Goal: Task Accomplishment & Management: Manage account settings

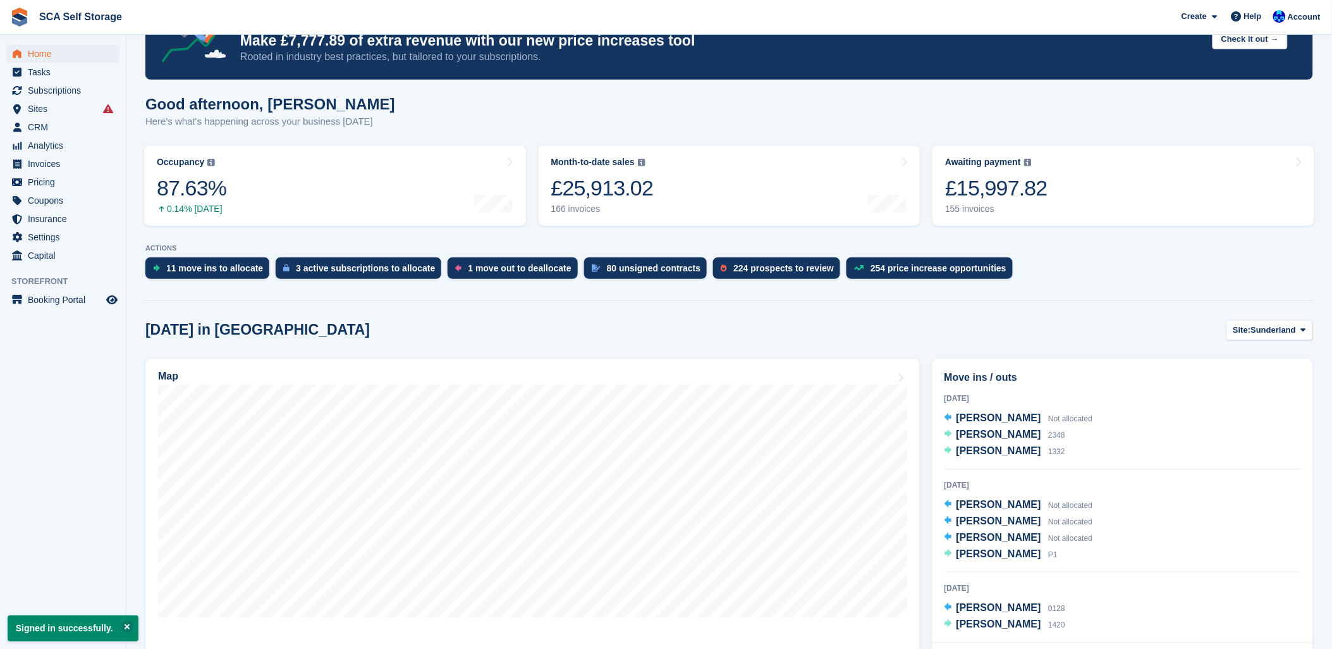
scroll to position [210, 0]
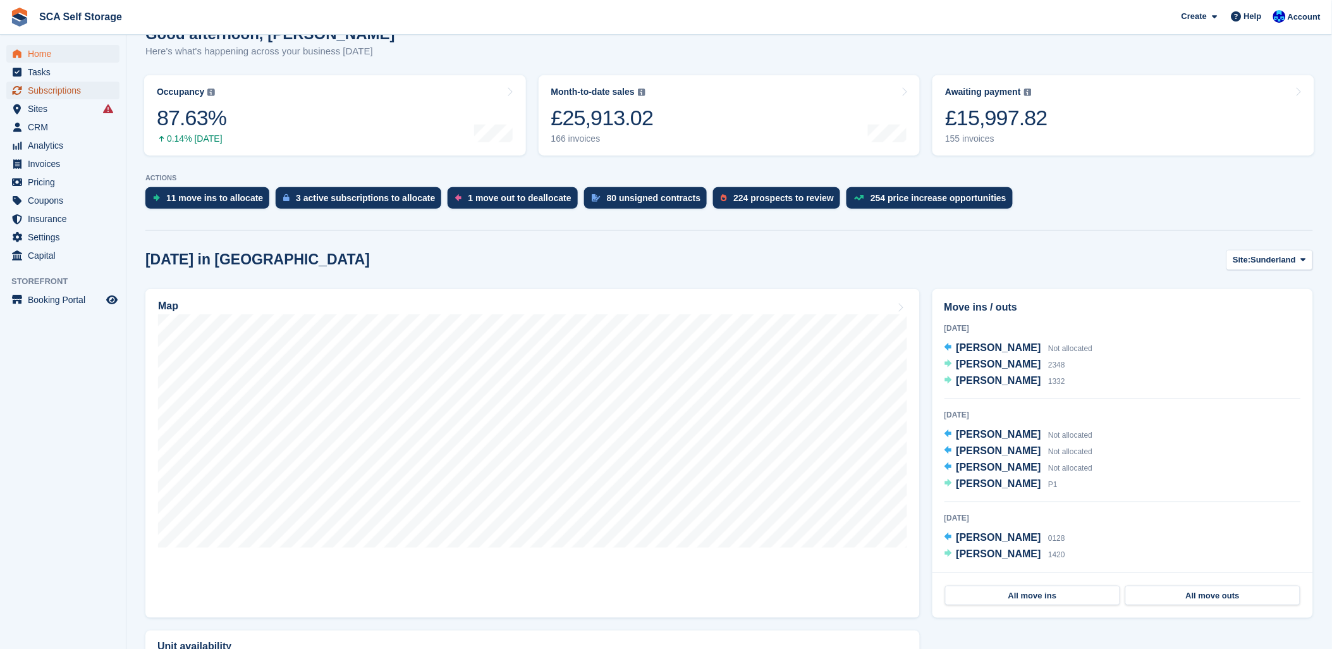
click at [46, 87] on span "Subscriptions" at bounding box center [66, 91] width 76 height 18
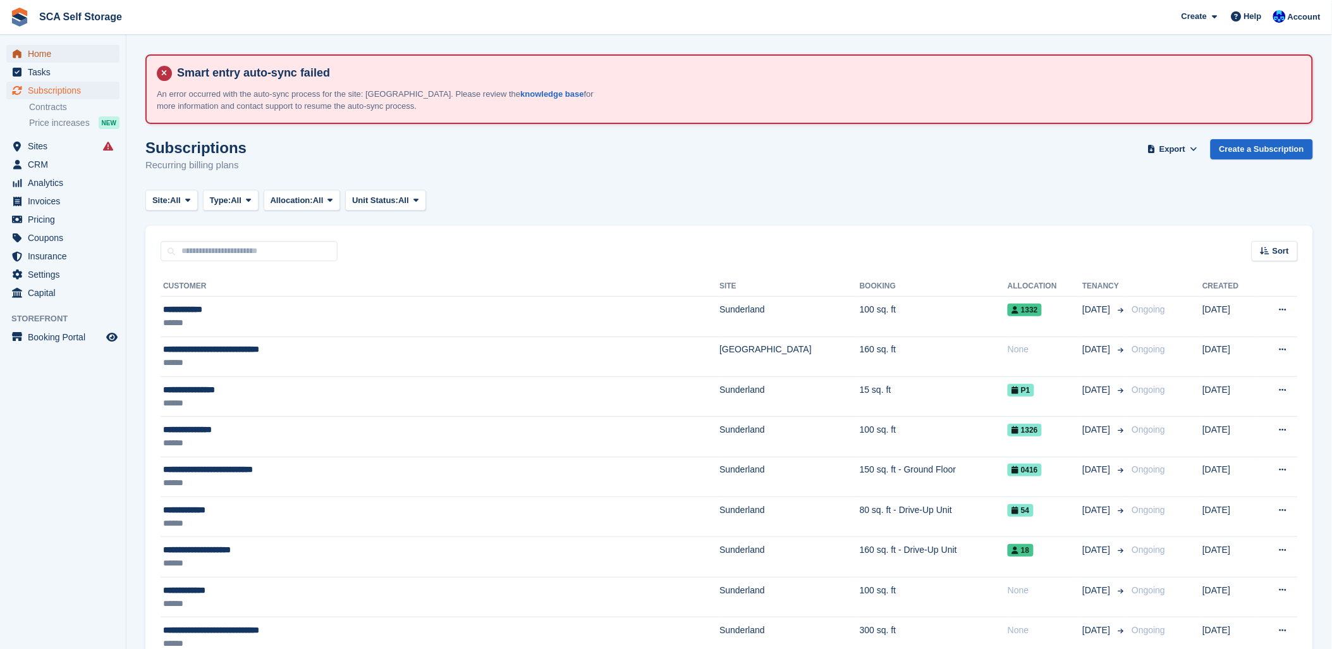
click at [27, 49] on link "Home" at bounding box center [62, 54] width 113 height 18
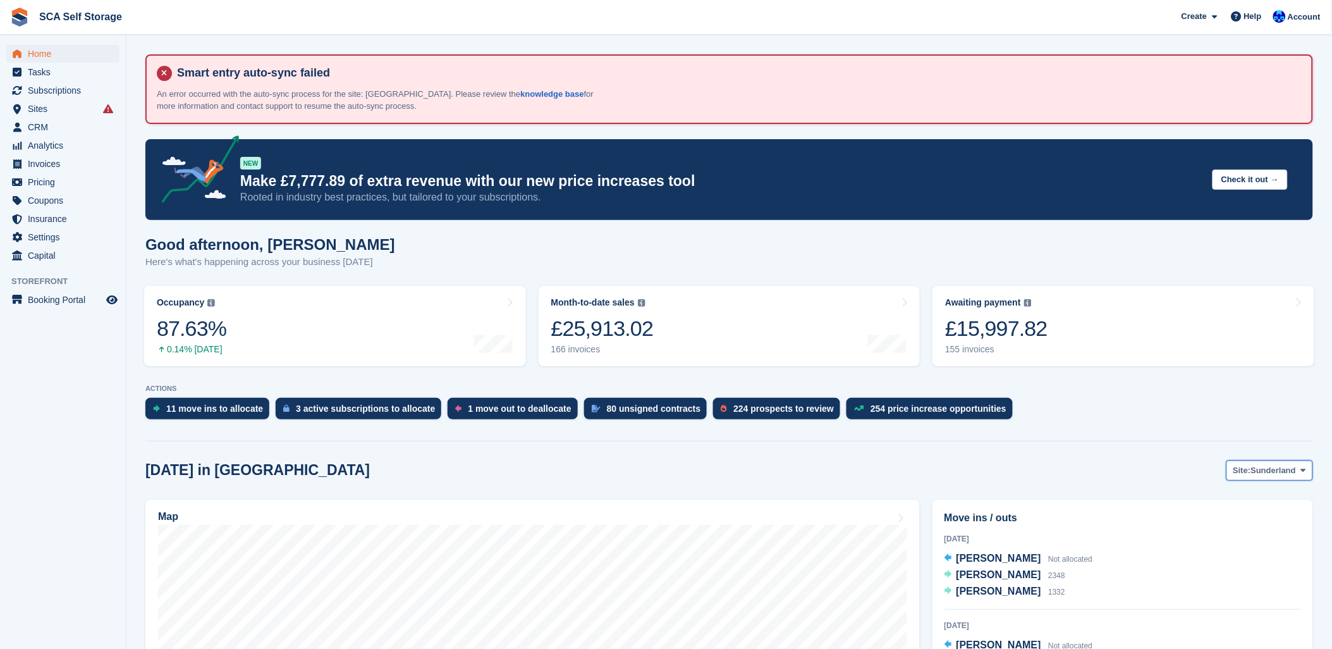
click at [1263, 472] on span "Sunderland" at bounding box center [1274, 470] width 46 height 13
click at [1230, 519] on link "[GEOGRAPHIC_DATA]" at bounding box center [1250, 522] width 114 height 23
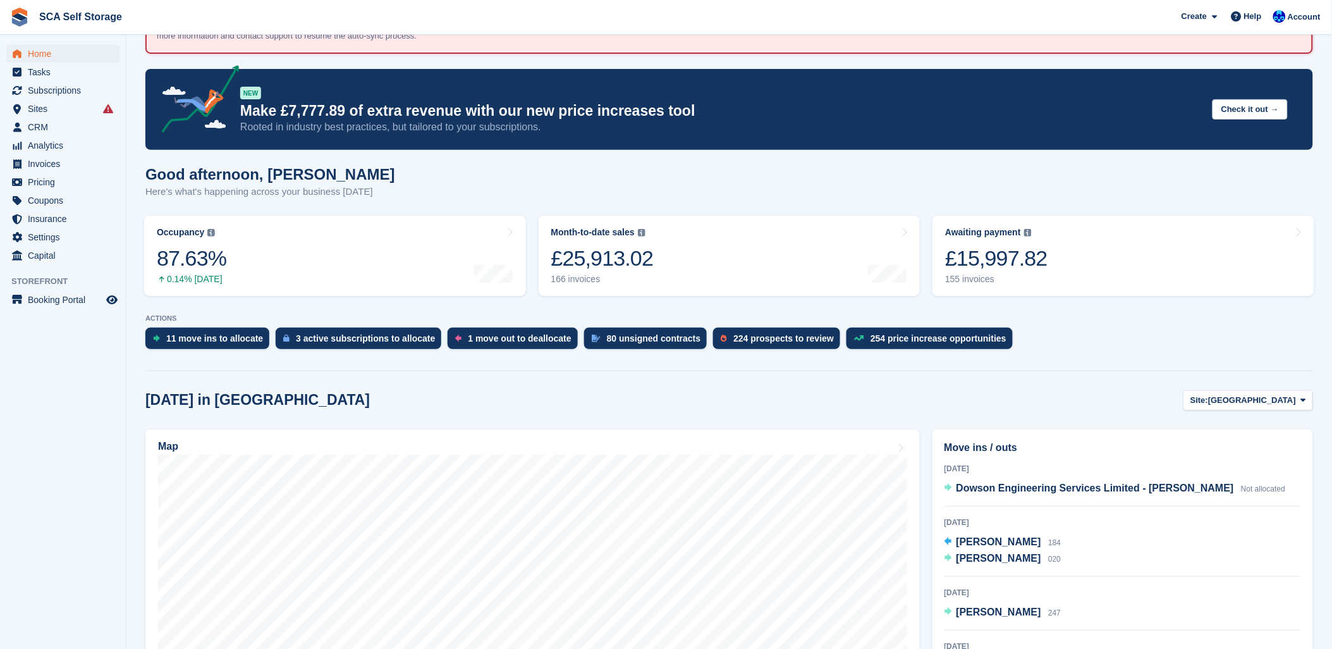
scroll to position [140, 0]
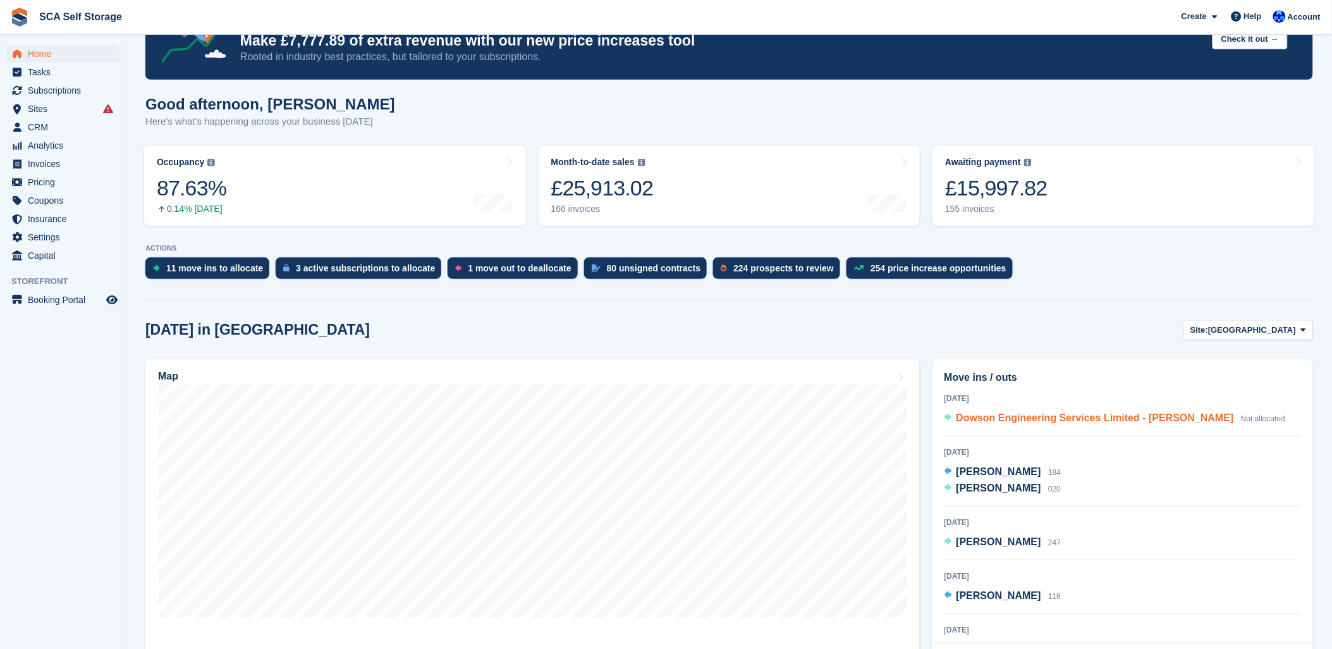
click at [1041, 421] on span "Dowson Engineering Services Limited - Carl Dowson" at bounding box center [1095, 417] width 278 height 11
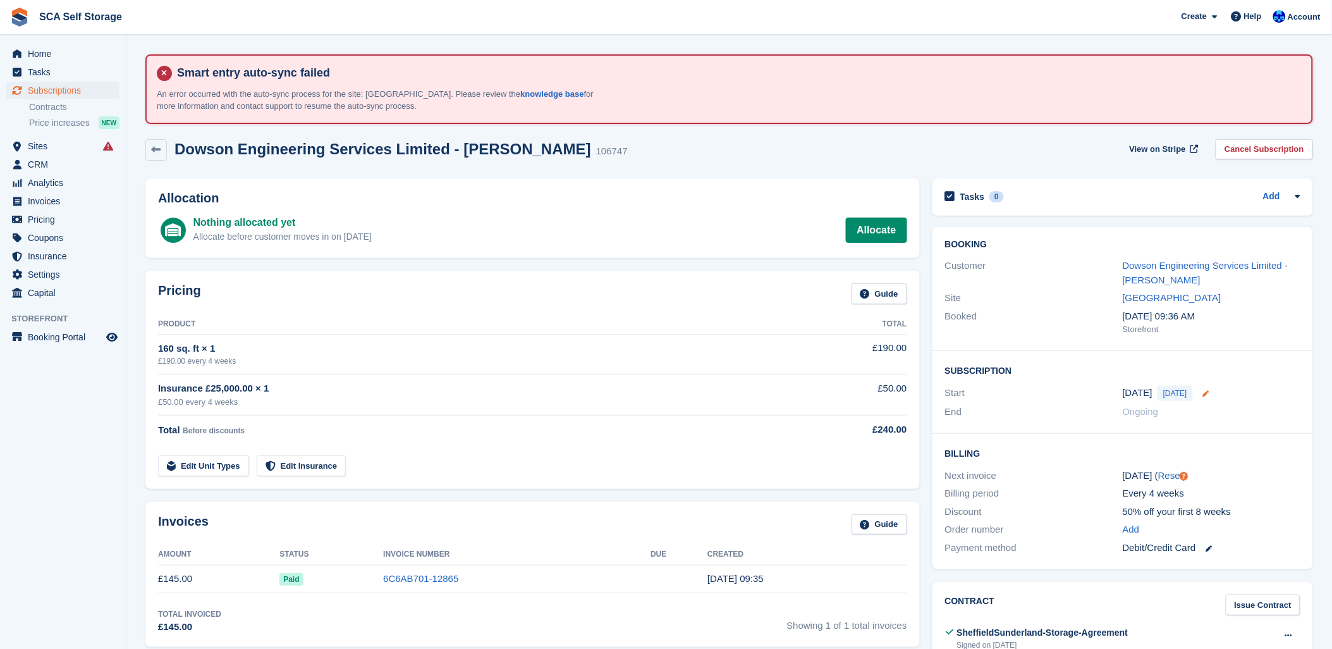
click at [1203, 392] on icon at bounding box center [1206, 393] width 6 height 6
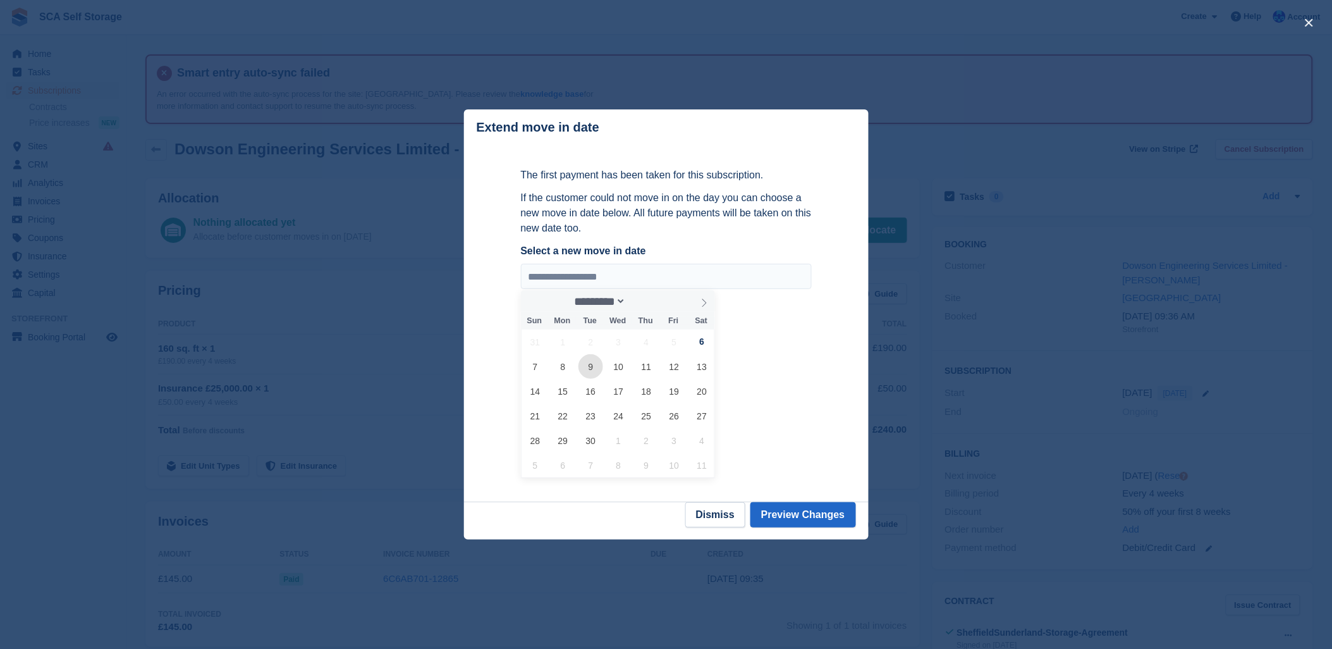
click at [585, 370] on span "9" at bounding box center [590, 366] width 25 height 25
type input "**********"
click at [797, 522] on button "Preview Changes" at bounding box center [803, 514] width 106 height 25
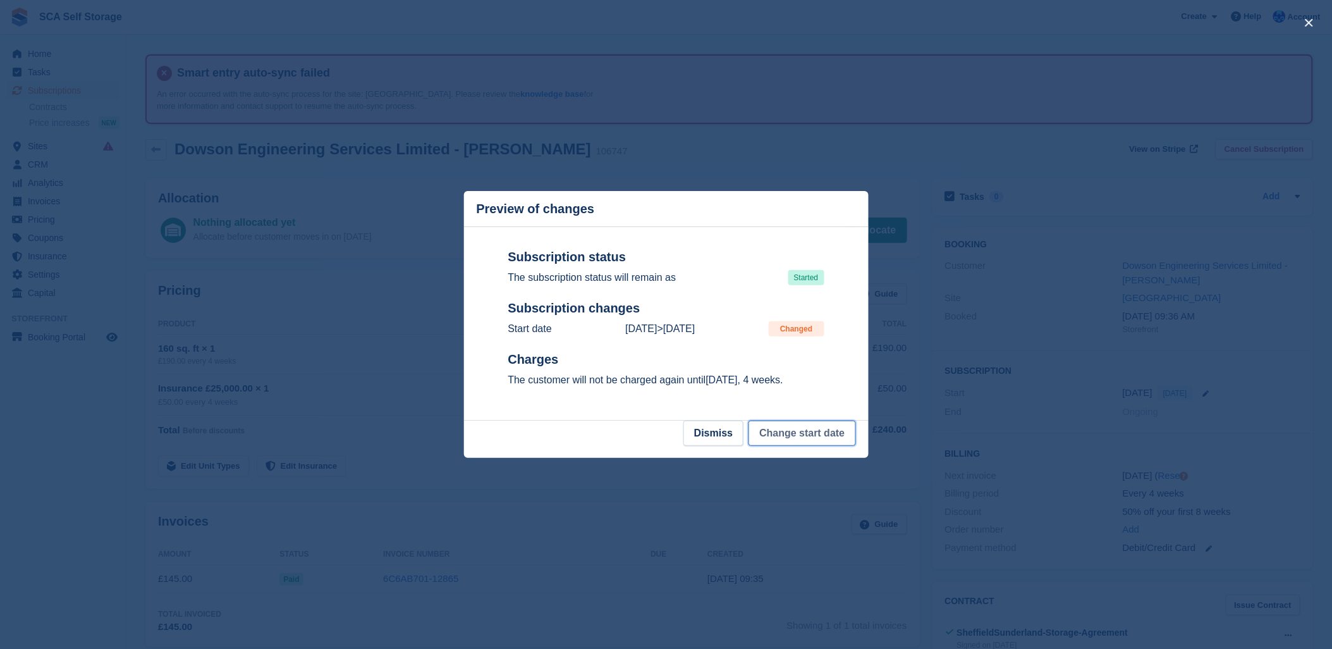
click at [807, 437] on button "Change start date" at bounding box center [801, 432] width 107 height 25
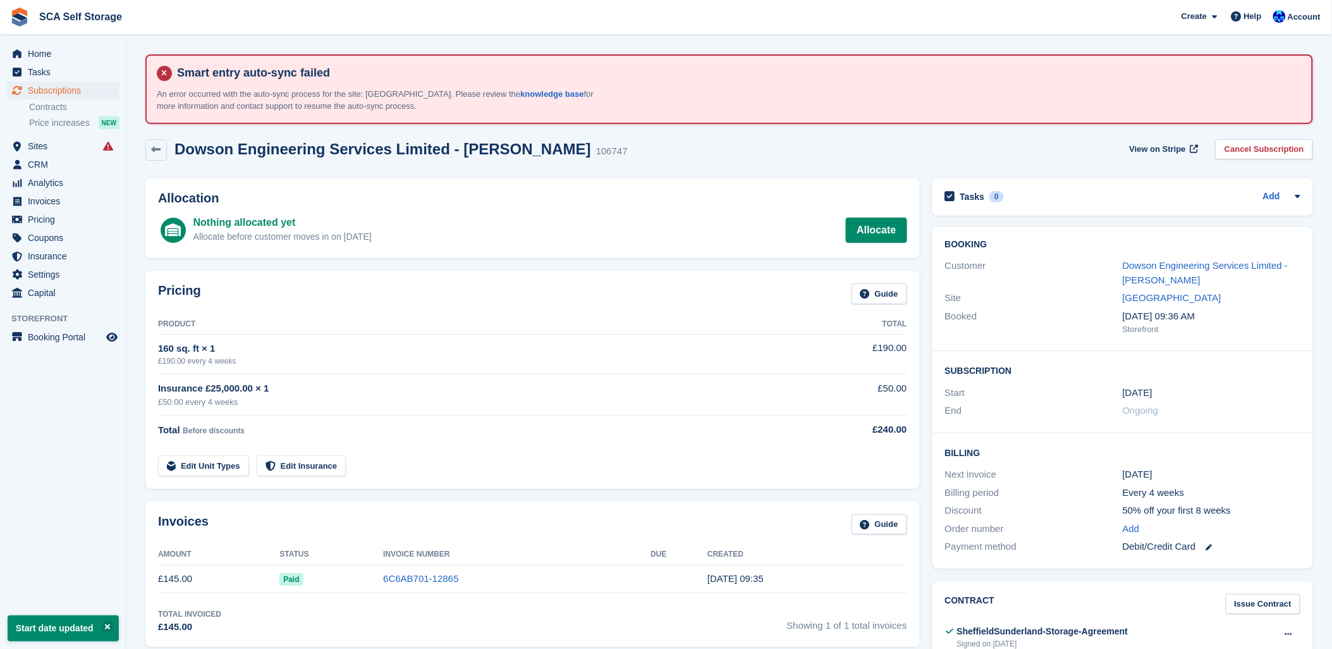
click at [807, 438] on td "£240.00" at bounding box center [849, 427] width 116 height 25
click at [30, 54] on span "Home" at bounding box center [66, 54] width 76 height 18
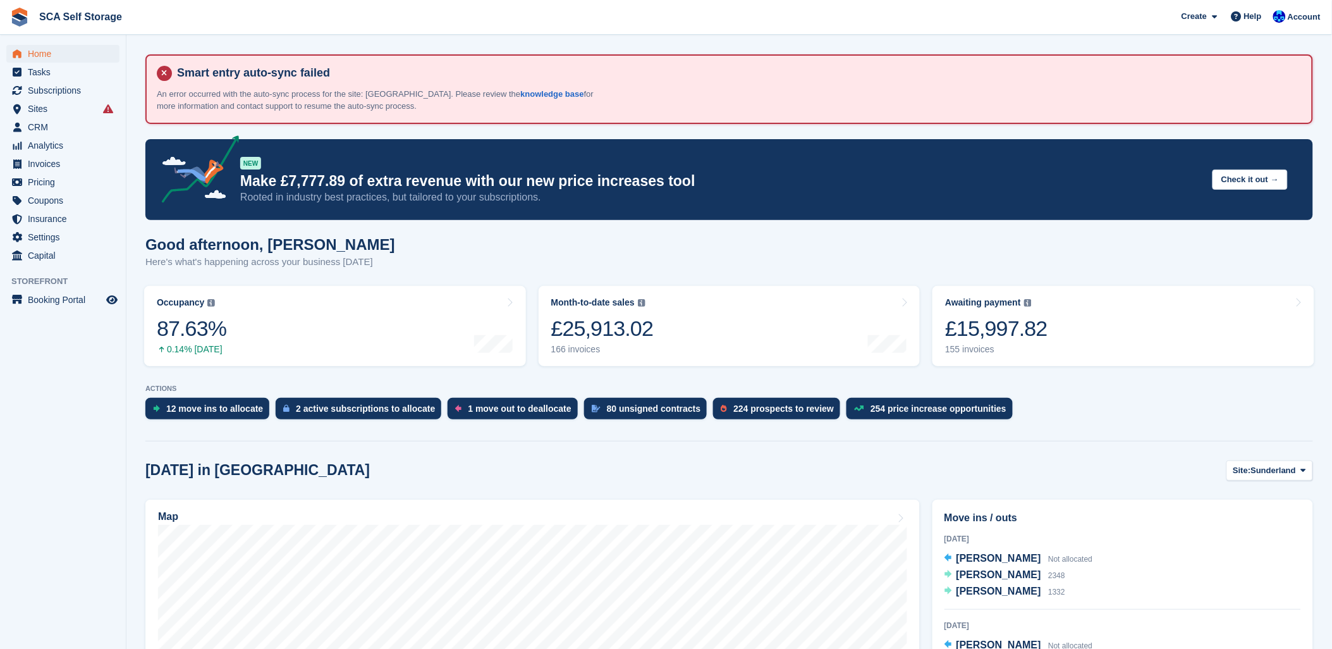
click at [1073, 418] on div "12 move ins to allocate 2 active subscriptions to allocate 1 move out to deallo…" at bounding box center [729, 412] width 1168 height 28
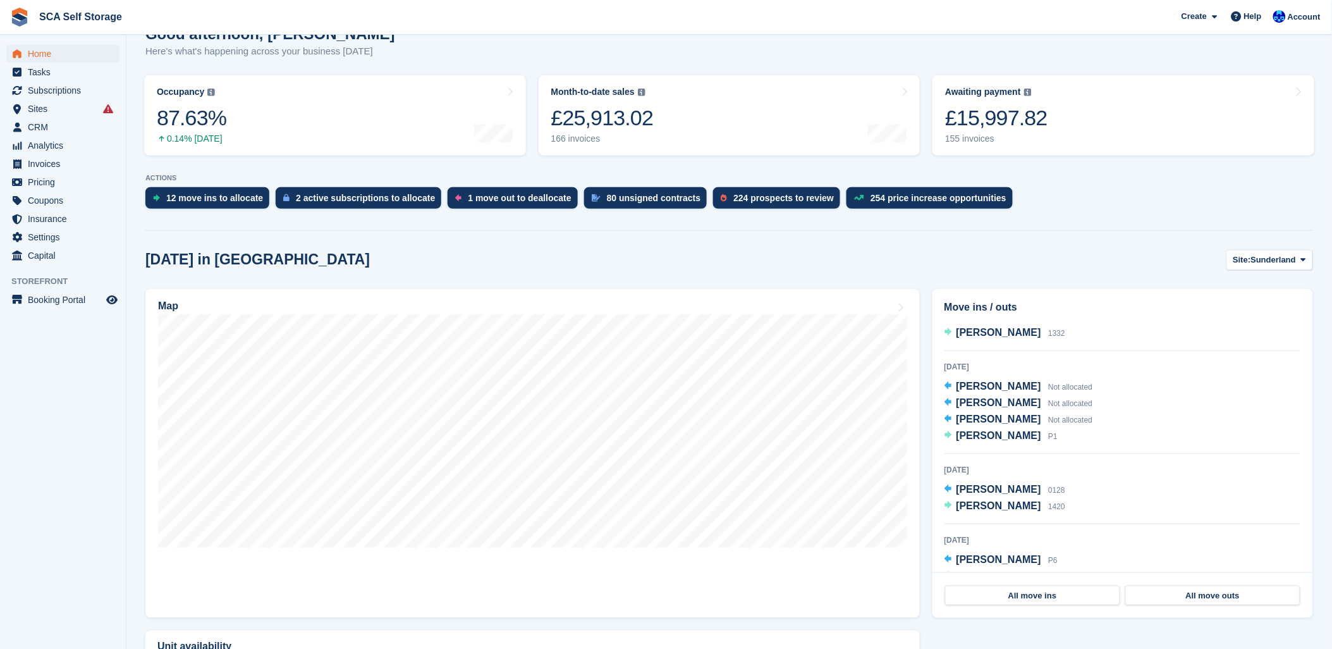
scroll to position [70, 0]
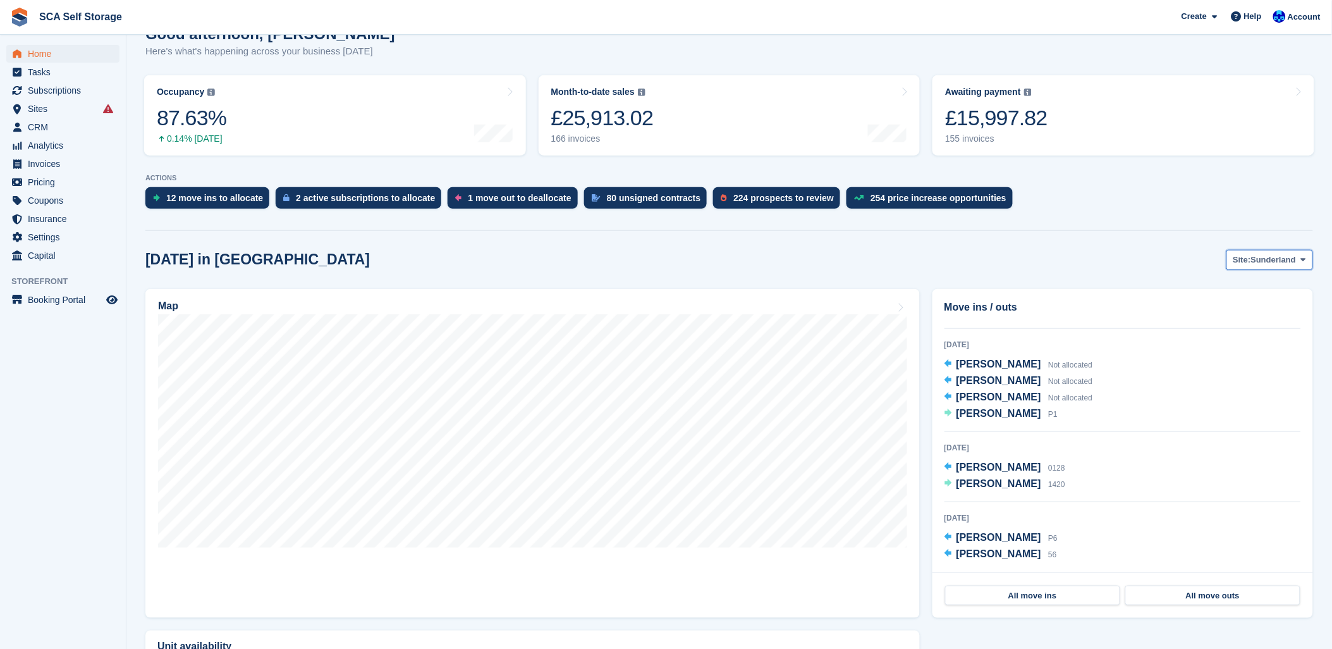
click at [1280, 254] on span "Sunderland" at bounding box center [1274, 259] width 46 height 13
click at [1230, 314] on link "[GEOGRAPHIC_DATA]" at bounding box center [1250, 312] width 114 height 23
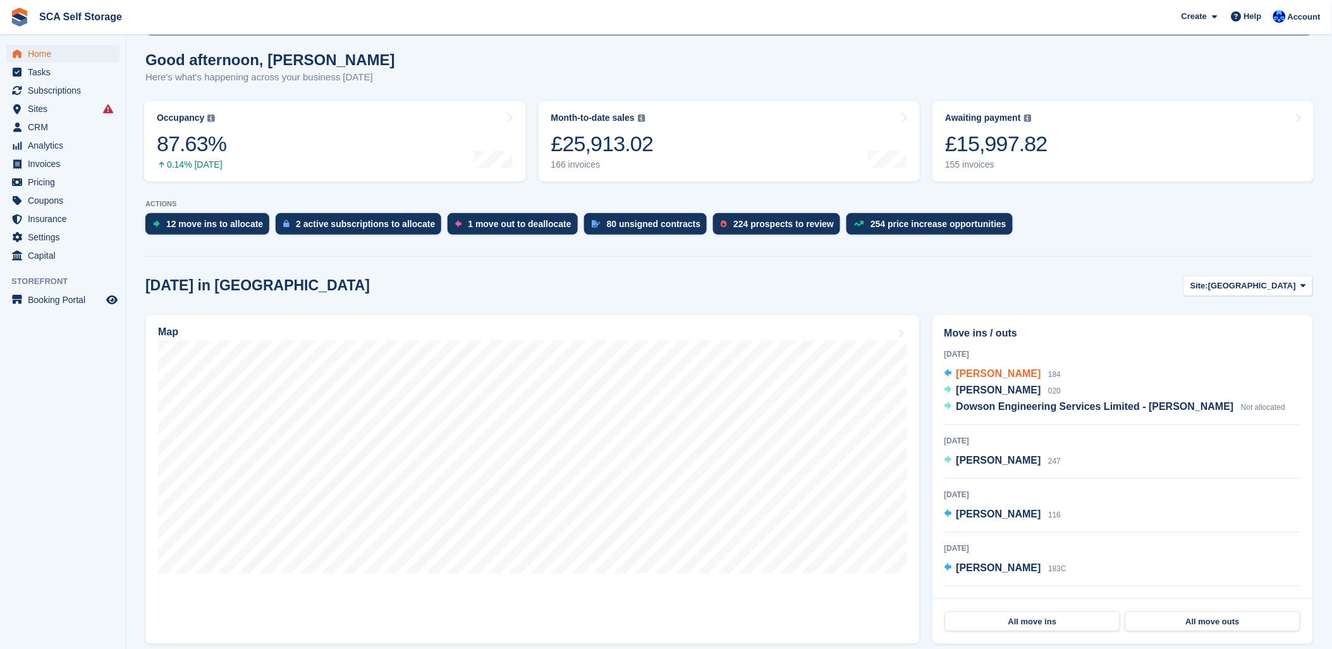
scroll to position [140, 0]
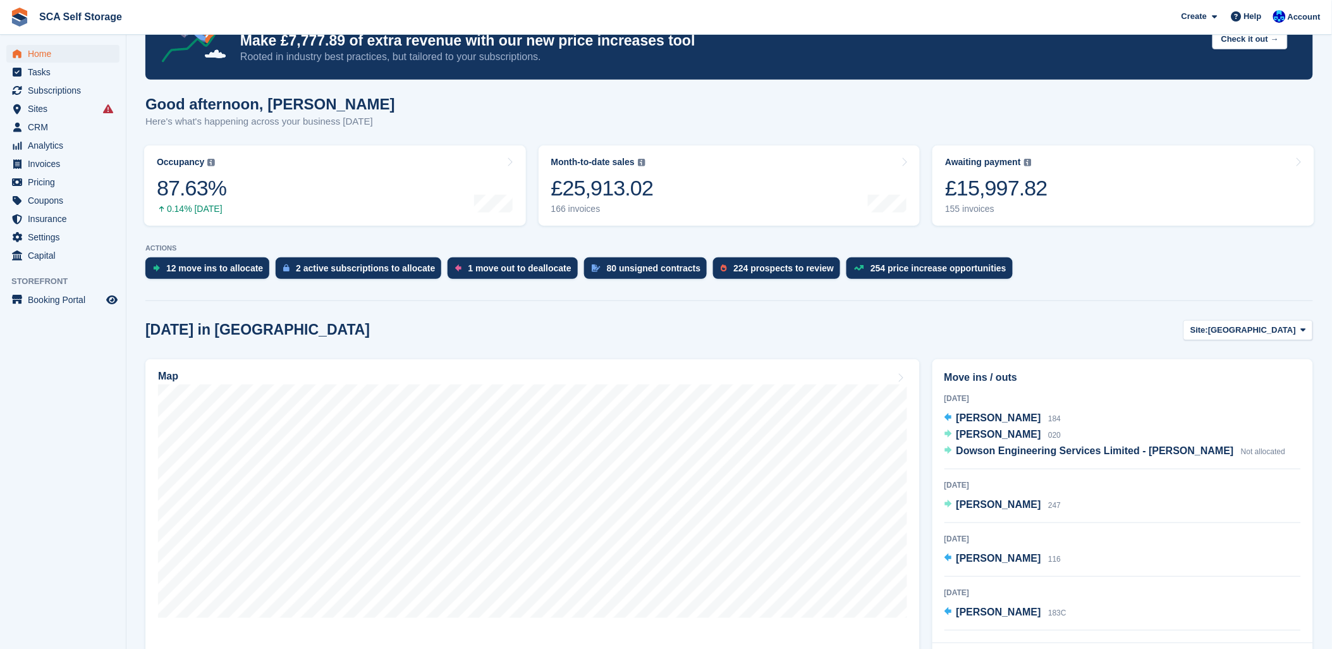
click at [1141, 320] on div "Today in Sheffield Site: Sheffield Sunderland Sheffield" at bounding box center [729, 330] width 1168 height 21
click at [75, 83] on span "Subscriptions" at bounding box center [66, 91] width 76 height 18
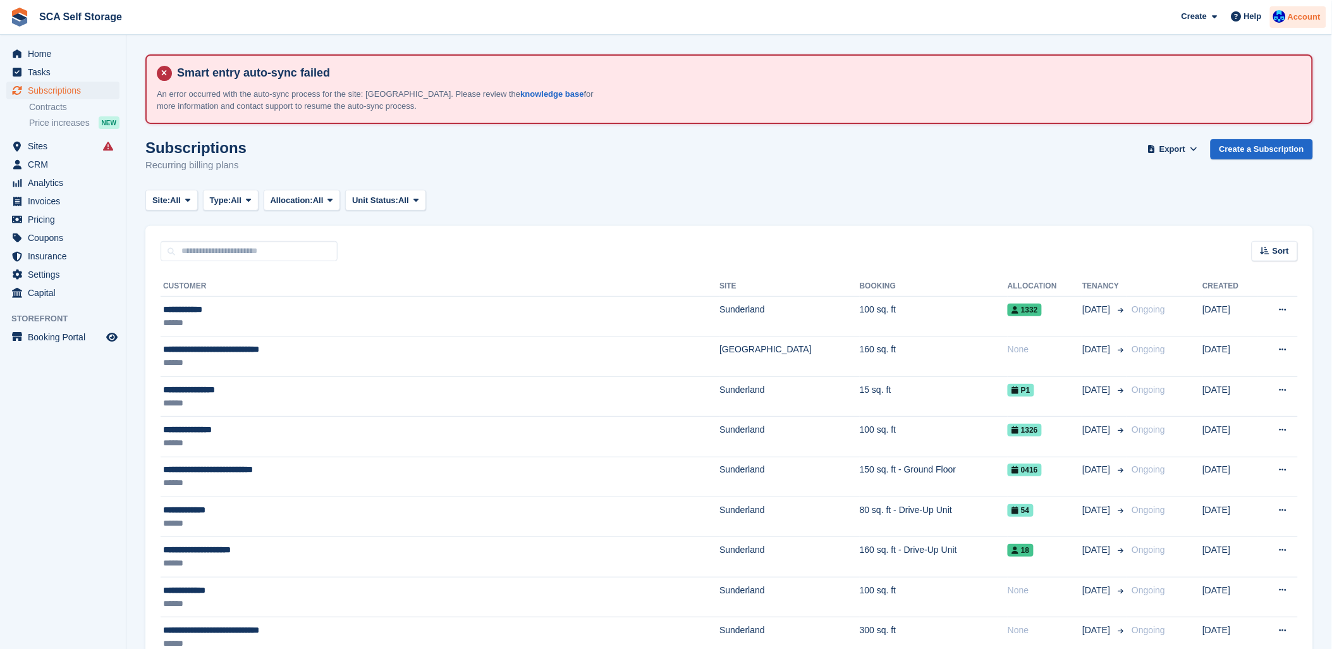
click at [1291, 15] on span "Account" at bounding box center [1304, 17] width 33 height 13
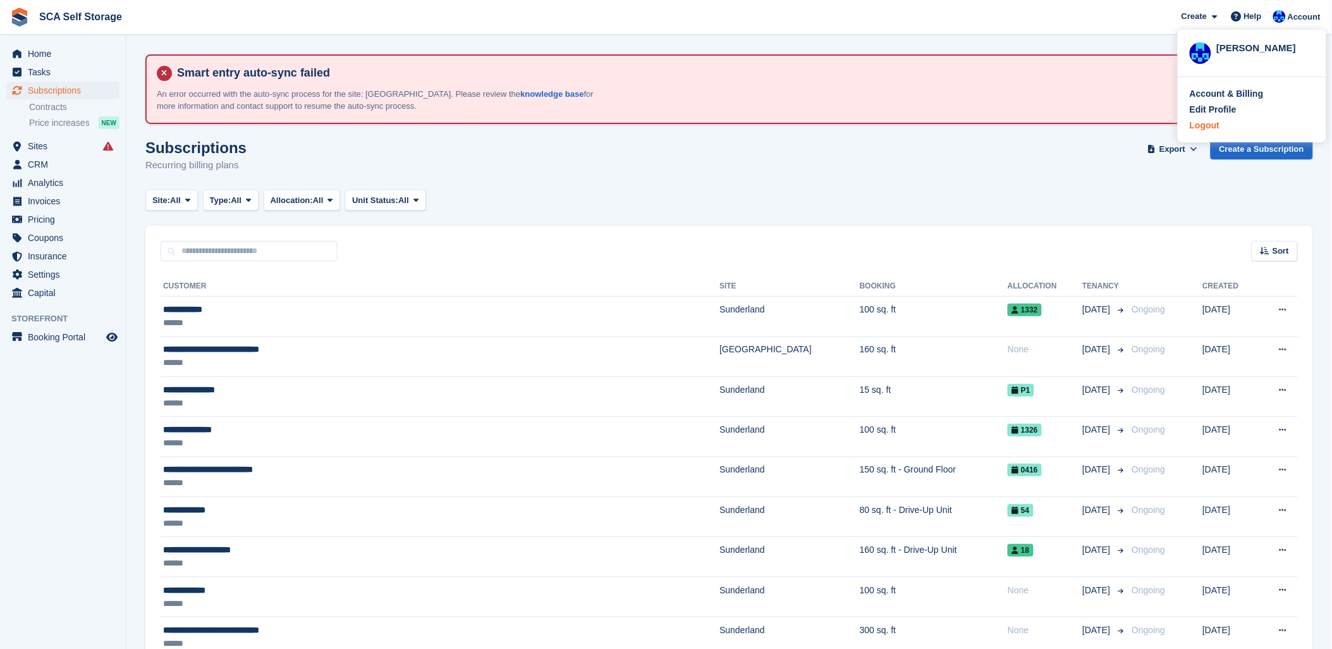
click at [1204, 125] on div "Logout" at bounding box center [1205, 125] width 30 height 13
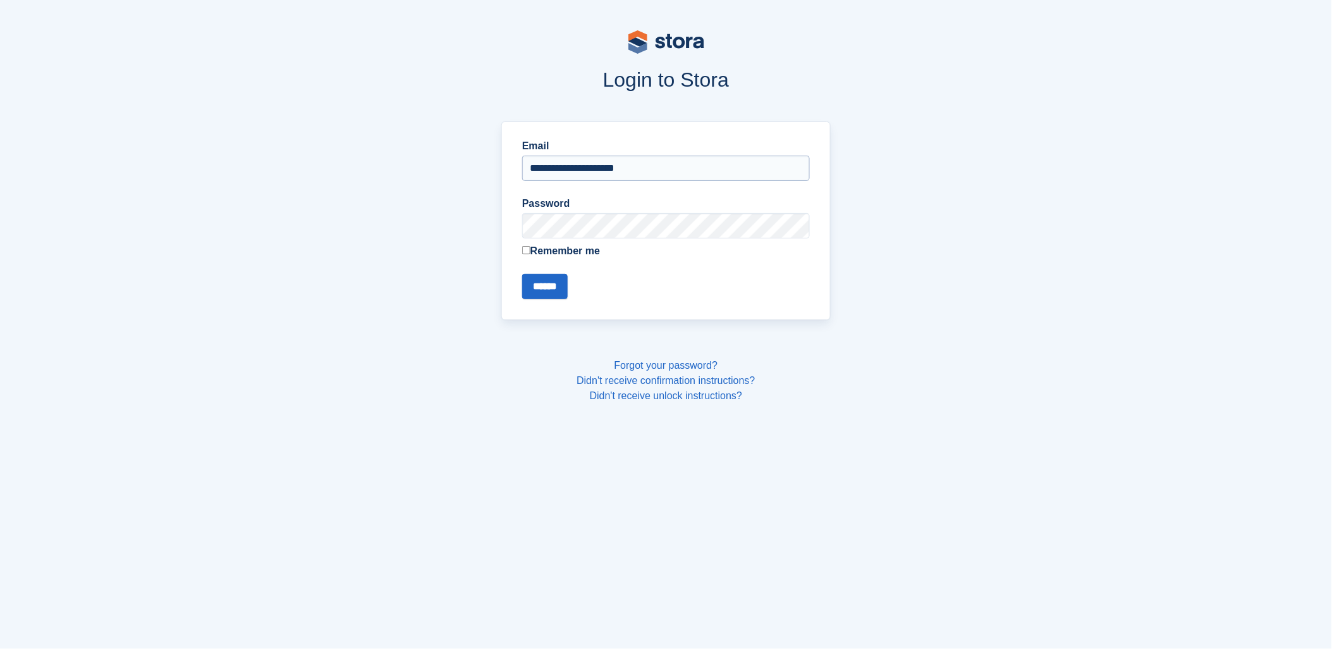
click at [551, 167] on input "**********" at bounding box center [666, 168] width 288 height 25
type input "**********"
drag, startPoint x: 554, startPoint y: 174, endPoint x: 560, endPoint y: 286, distance: 112.1
click at [560, 286] on input "******" at bounding box center [545, 286] width 46 height 25
